Goal: Task Accomplishment & Management: Complete application form

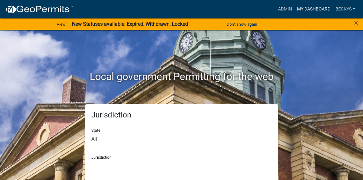
click at [304, 10] on link "My Dashboard" at bounding box center [313, 9] width 38 height 12
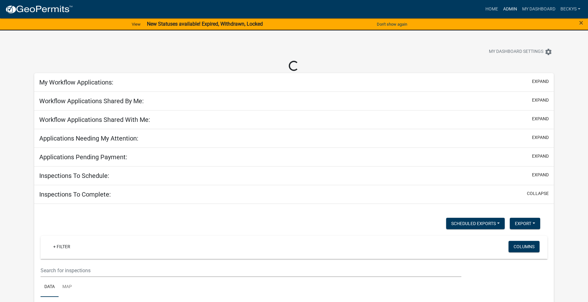
click at [507, 9] on link "Admin" at bounding box center [510, 9] width 19 height 12
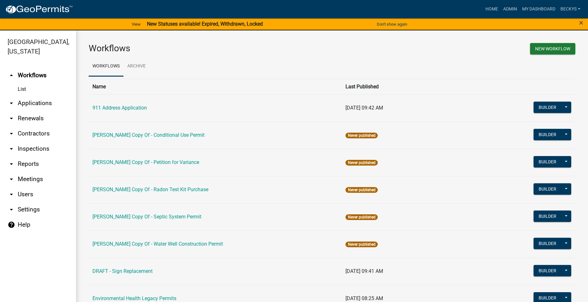
click at [43, 96] on link "arrow_drop_down Applications" at bounding box center [38, 103] width 76 height 15
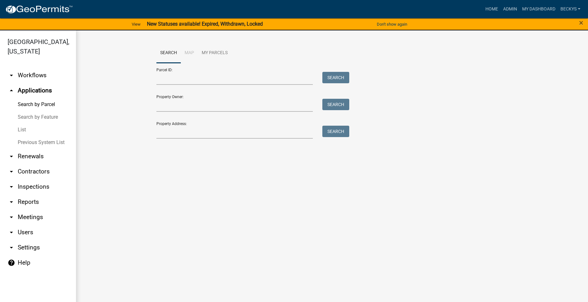
click at [25, 124] on link "List" at bounding box center [38, 130] width 76 height 13
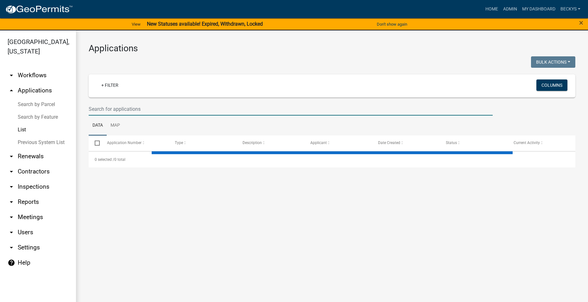
click at [105, 103] on input "text" at bounding box center [291, 109] width 404 height 13
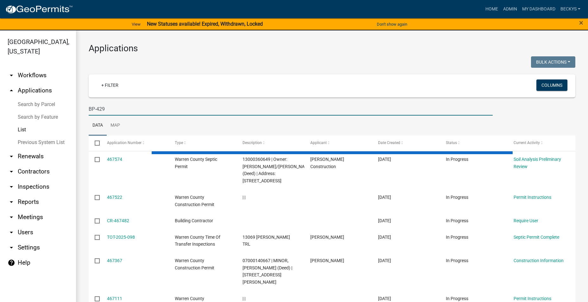
type input "BP-429"
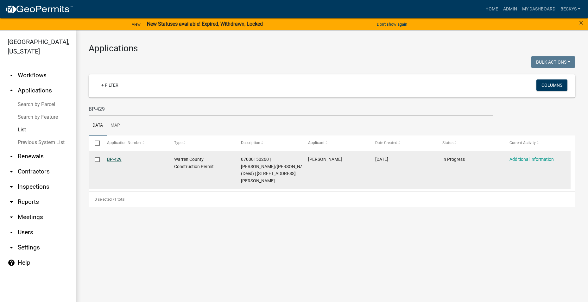
click at [110, 159] on link "BP-429" at bounding box center [114, 159] width 15 height 5
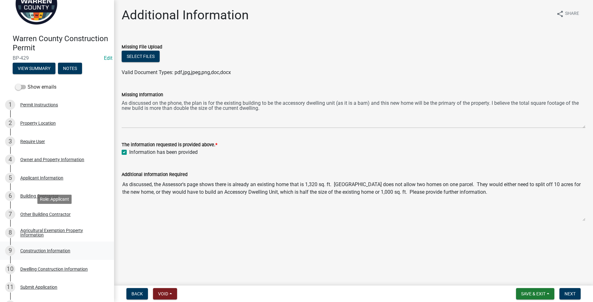
scroll to position [63, 0]
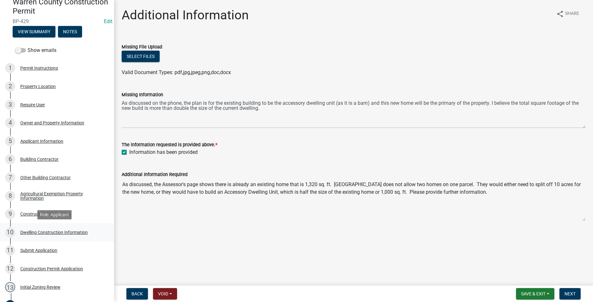
click at [40, 233] on div "Dwelling Construction Information" at bounding box center [53, 232] width 67 height 4
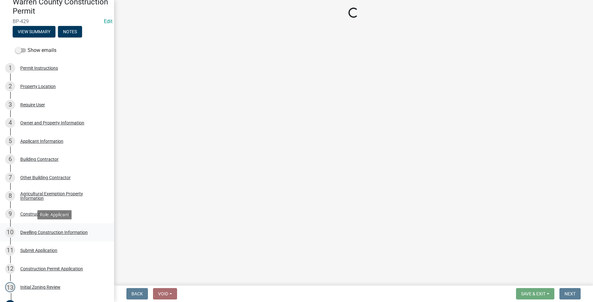
select select "6be2891c-b014-4eb5-8316-9de7191813e4"
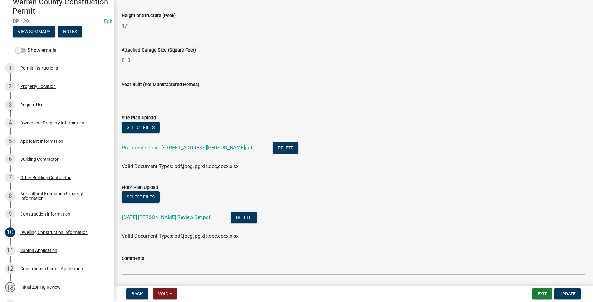
scroll to position [398, 0]
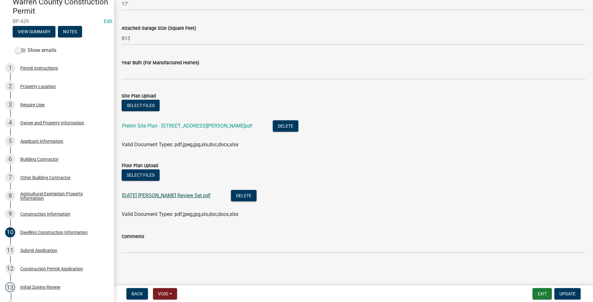
click at [157, 195] on link "[DATE] [PERSON_NAME] Review Set.pdf" at bounding box center [166, 196] width 89 height 6
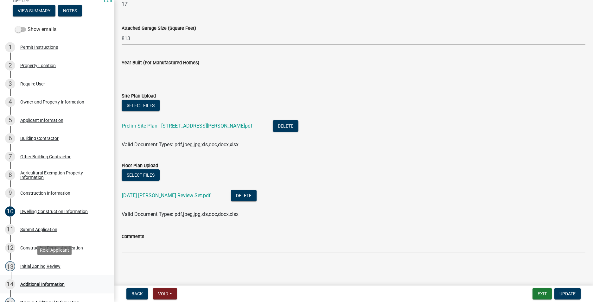
scroll to position [127, 0]
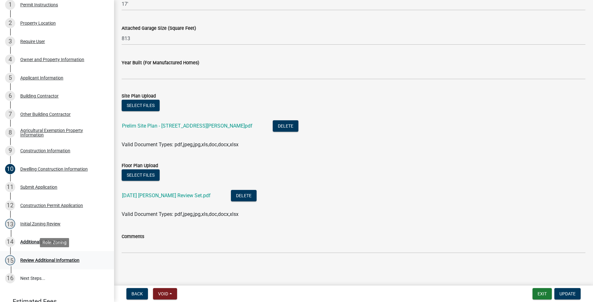
click at [40, 260] on div "Review Additional Information" at bounding box center [49, 260] width 59 height 4
drag, startPoint x: 40, startPoint y: 260, endPoint x: 32, endPoint y: 243, distance: 19.0
click at [34, 236] on link "14 Additional Information" at bounding box center [57, 242] width 114 height 18
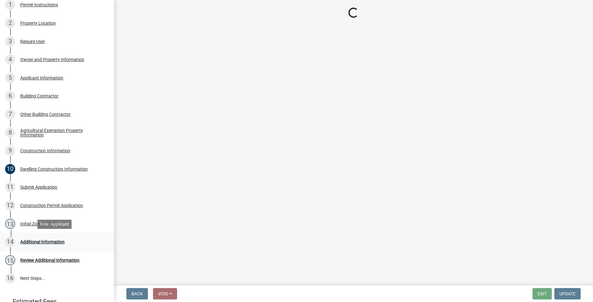
click at [32, 242] on div "Additional Information" at bounding box center [42, 242] width 44 height 4
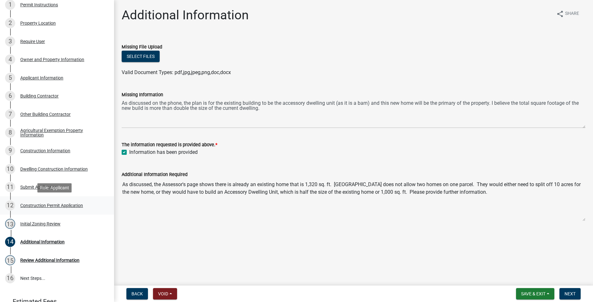
click at [36, 206] on div "Construction Permit Application" at bounding box center [51, 205] width 63 height 4
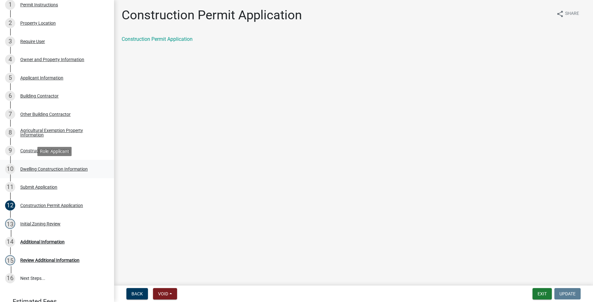
click at [36, 166] on div "10 Dwelling Construction Information" at bounding box center [54, 169] width 99 height 10
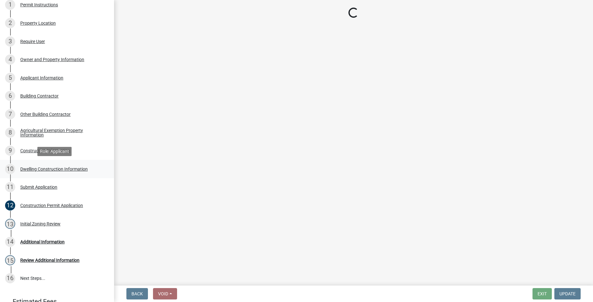
select select "6be2891c-b014-4eb5-8316-9de7191813e4"
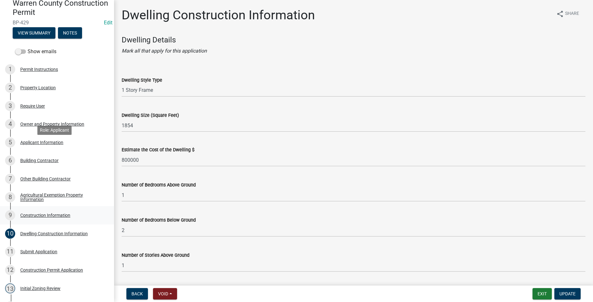
scroll to position [62, 0]
click at [35, 194] on div "Agricultural Exemption Property Information" at bounding box center [62, 197] width 84 height 9
